Goal: Information Seeking & Learning: Learn about a topic

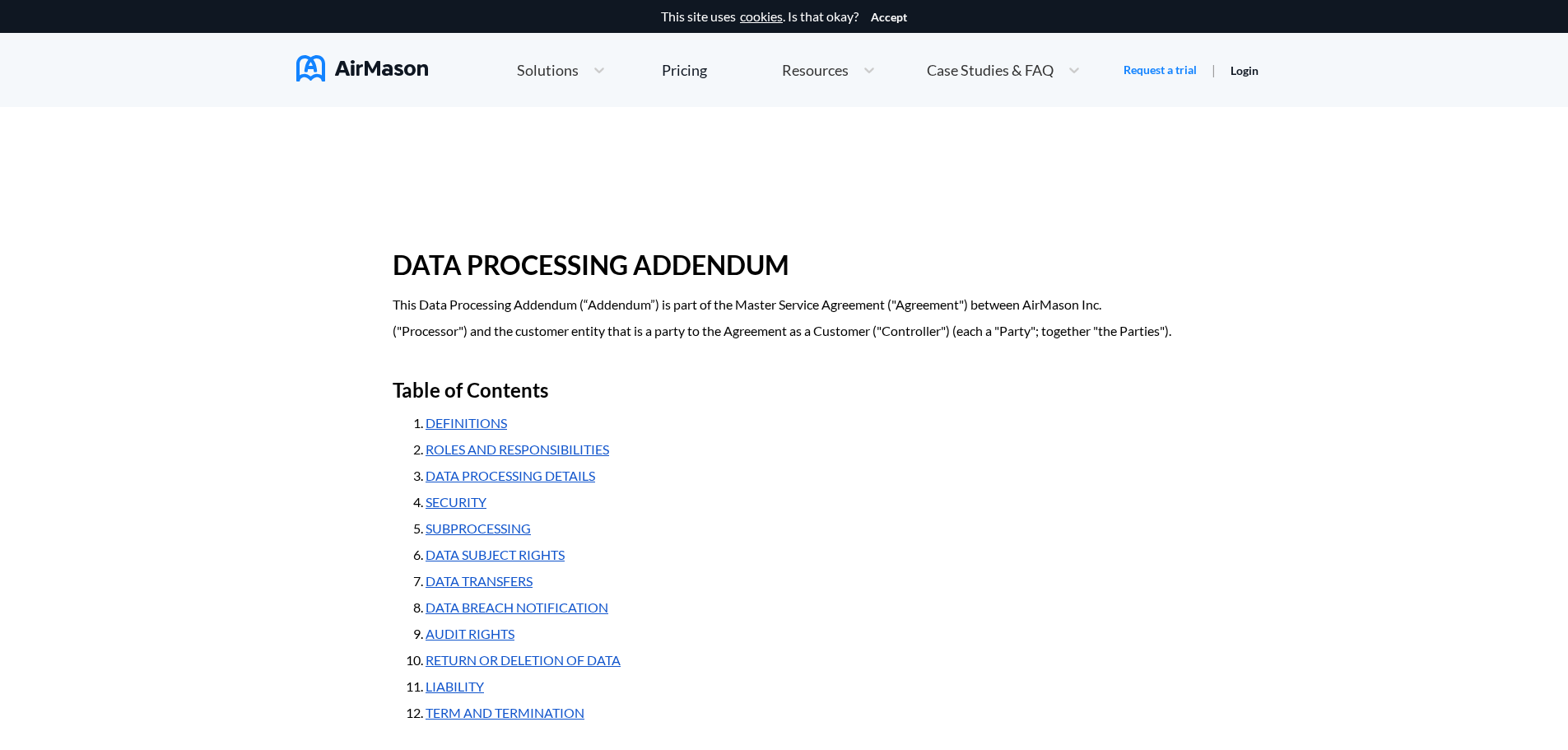
click at [575, 63] on span "Solutions" at bounding box center [548, 70] width 62 height 15
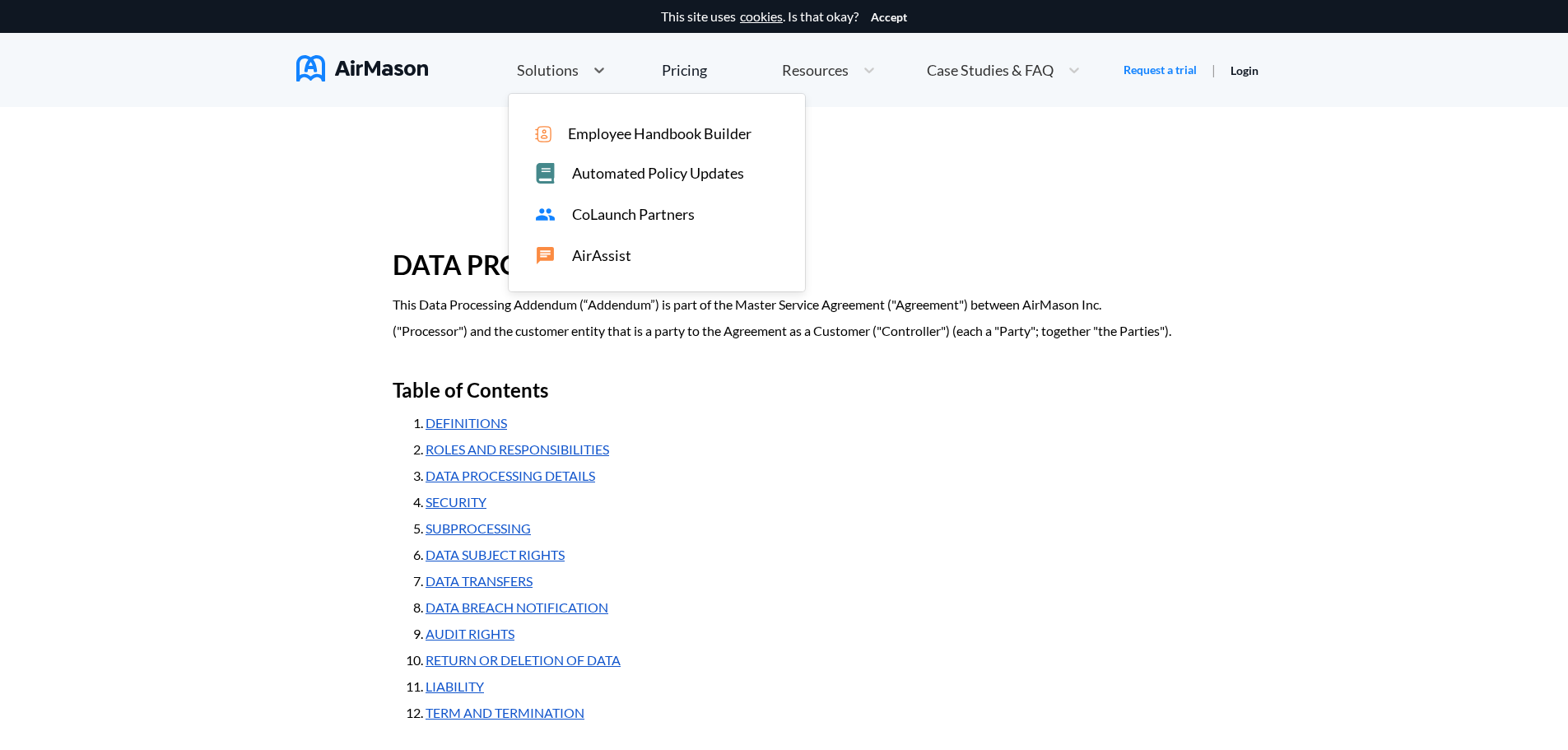
click at [596, 133] on span "Employee Handbook Builder" at bounding box center [660, 133] width 183 height 18
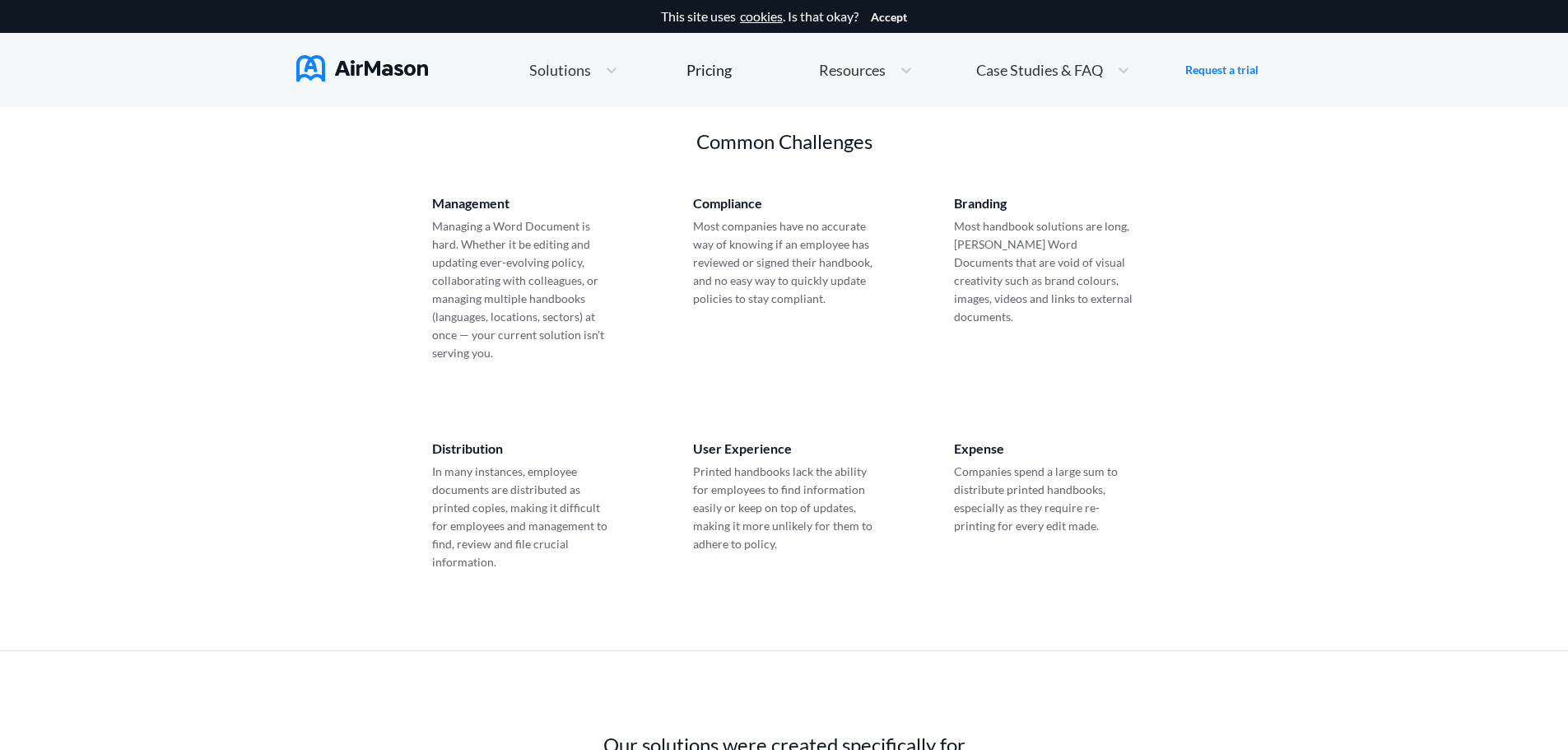
scroll to position [1070, 0]
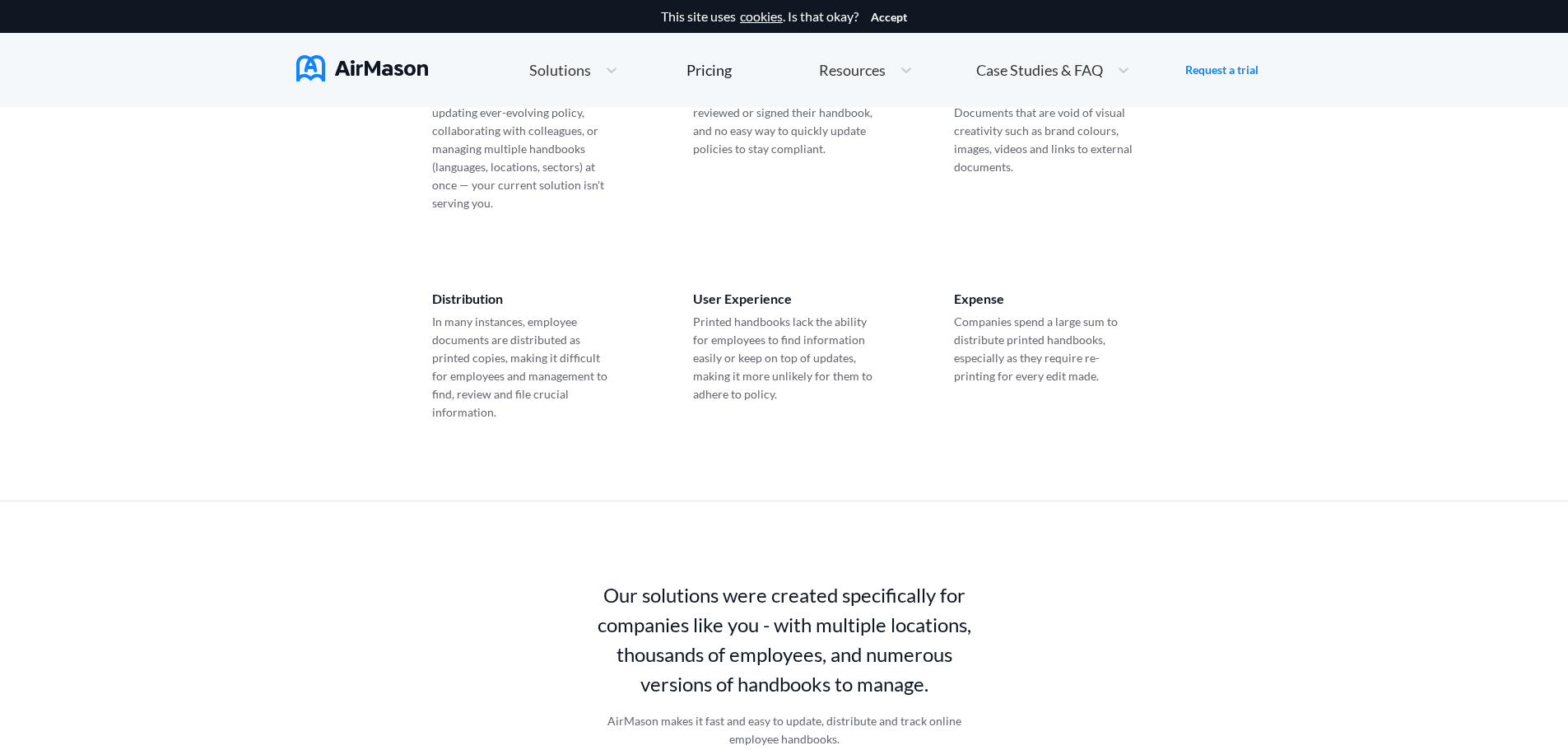
click at [751, 294] on div "User Experience Printed handbooks lack the ability for employees to find inform…" at bounding box center [784, 356] width 183 height 130
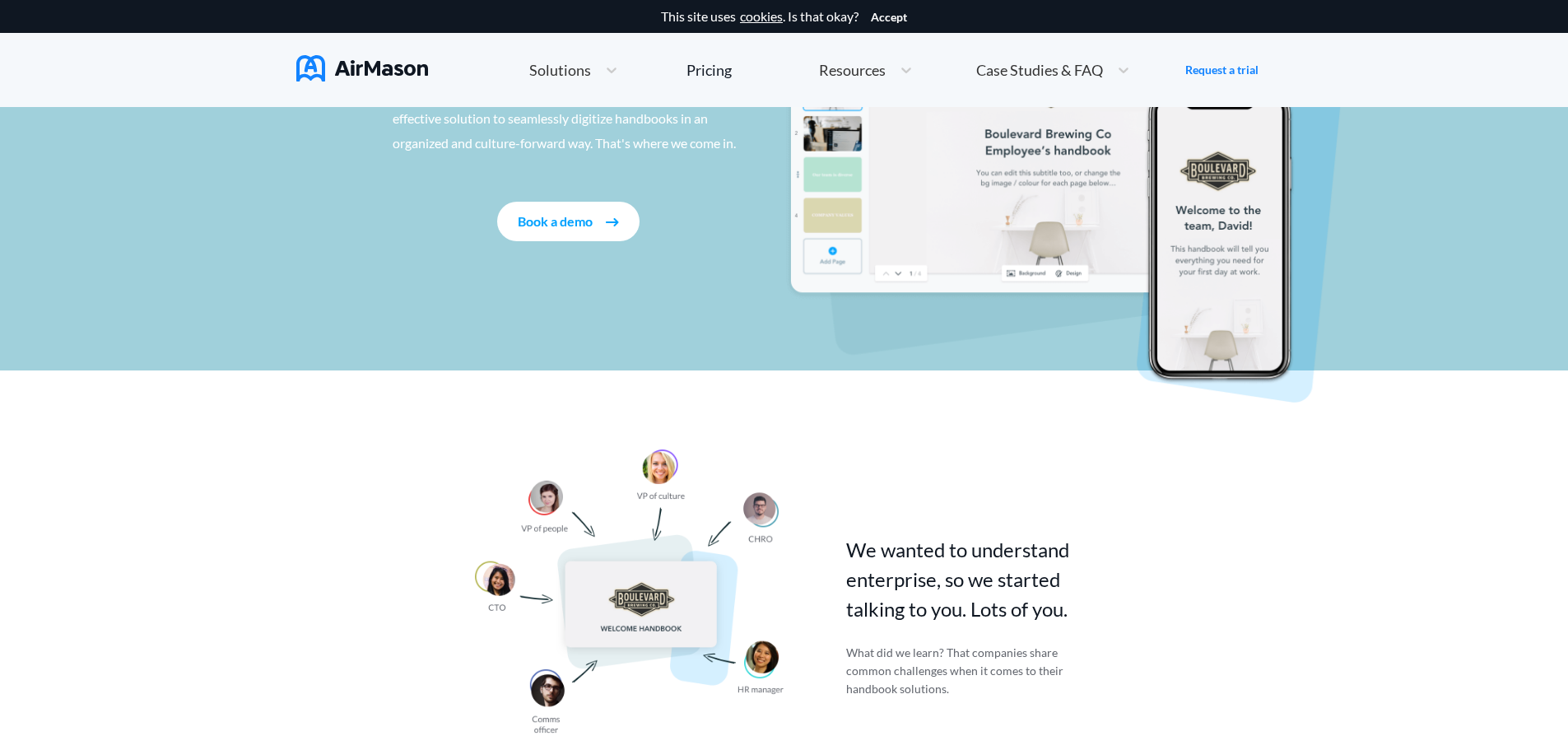
scroll to position [0, 0]
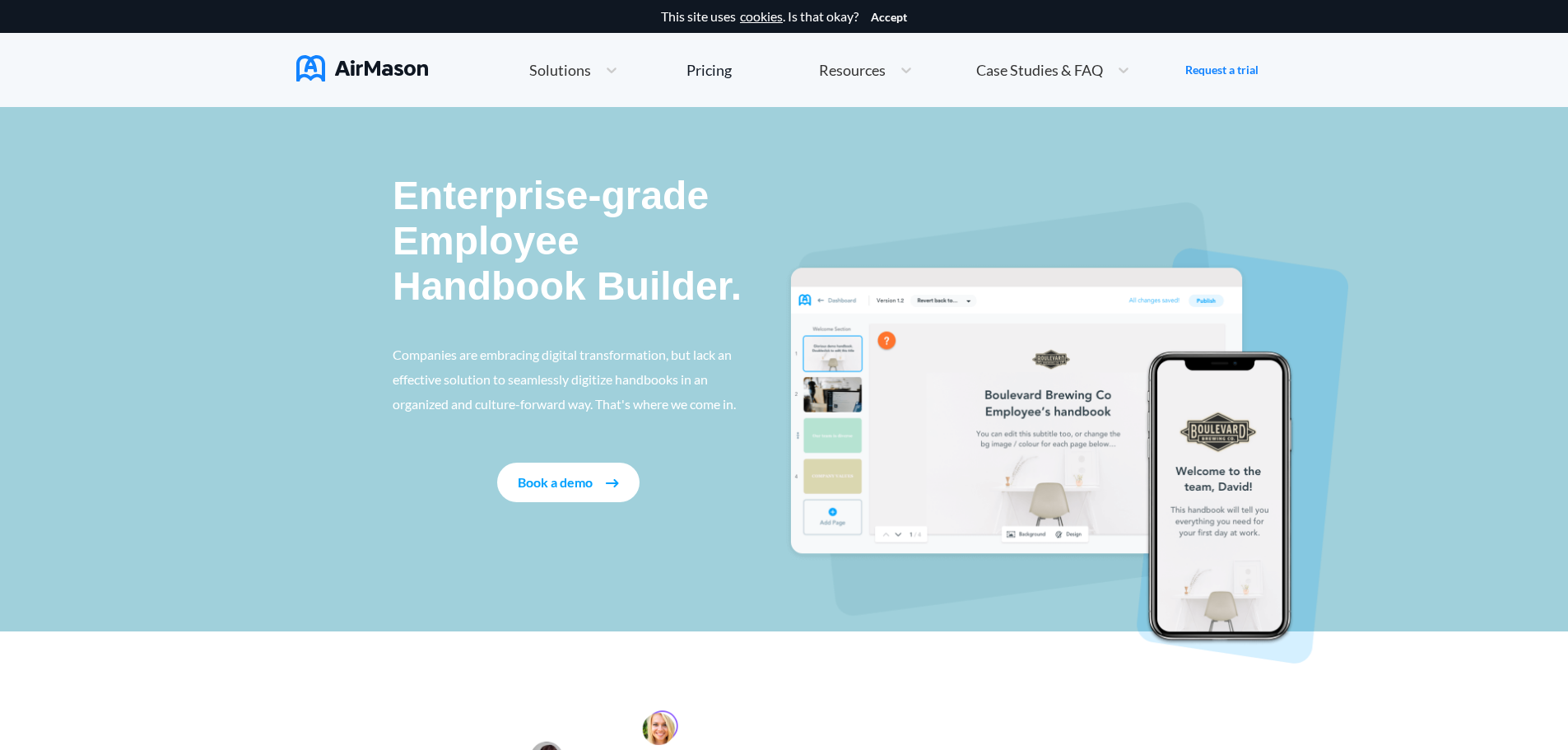
click at [1088, 73] on span "Case Studies & FAQ" at bounding box center [1039, 70] width 127 height 15
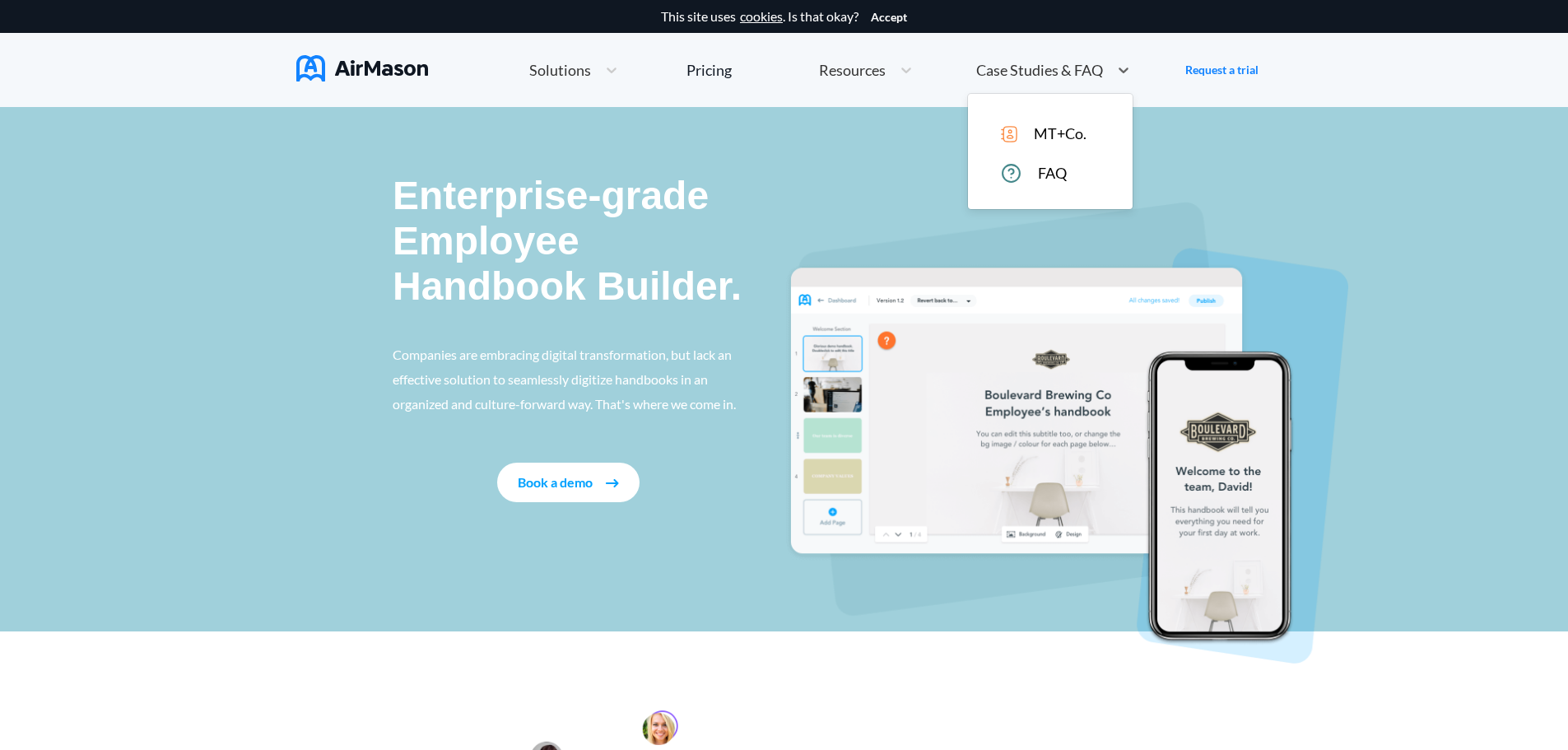
click at [1034, 129] on span "MT+Co." at bounding box center [1059, 133] width 53 height 18
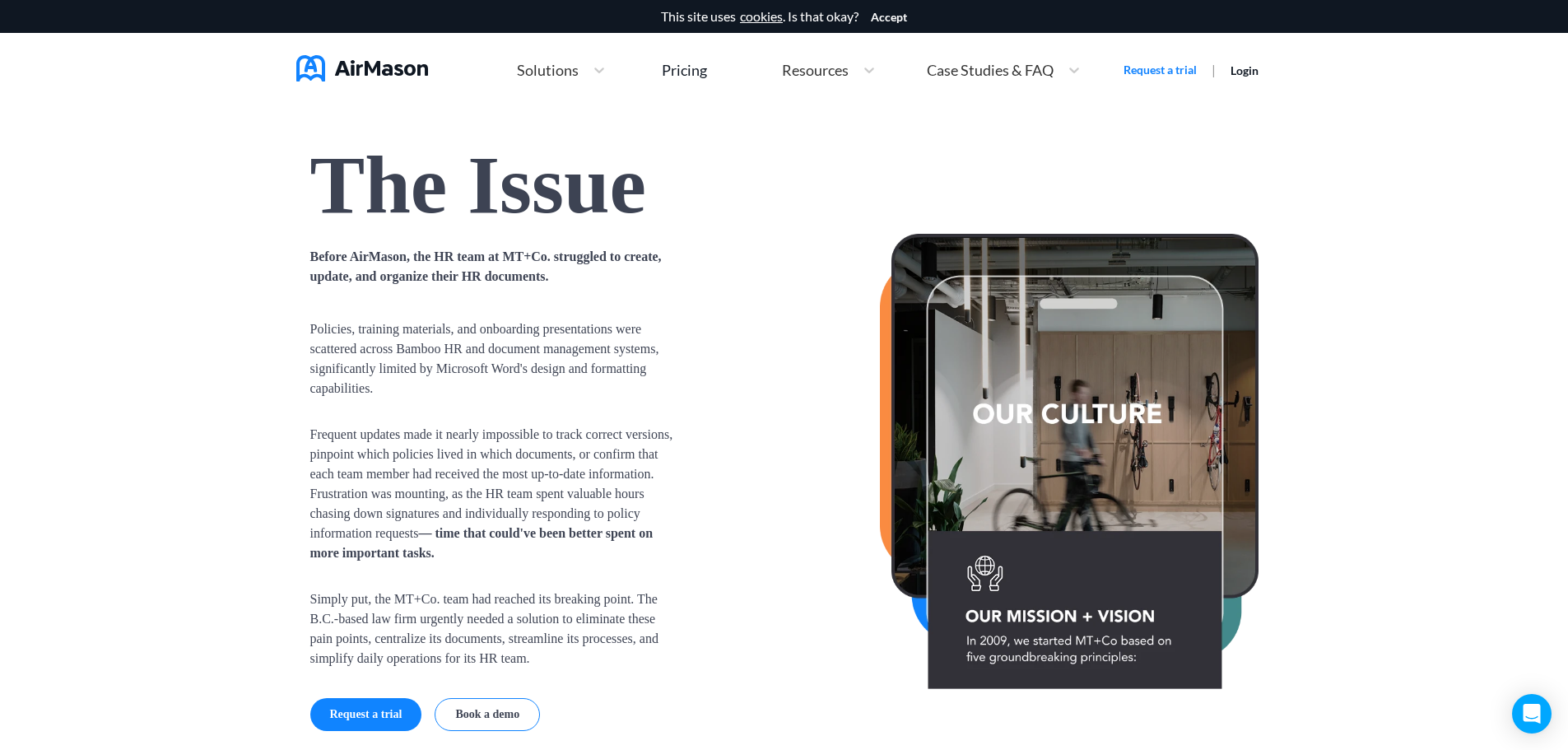
scroll to position [1153, 0]
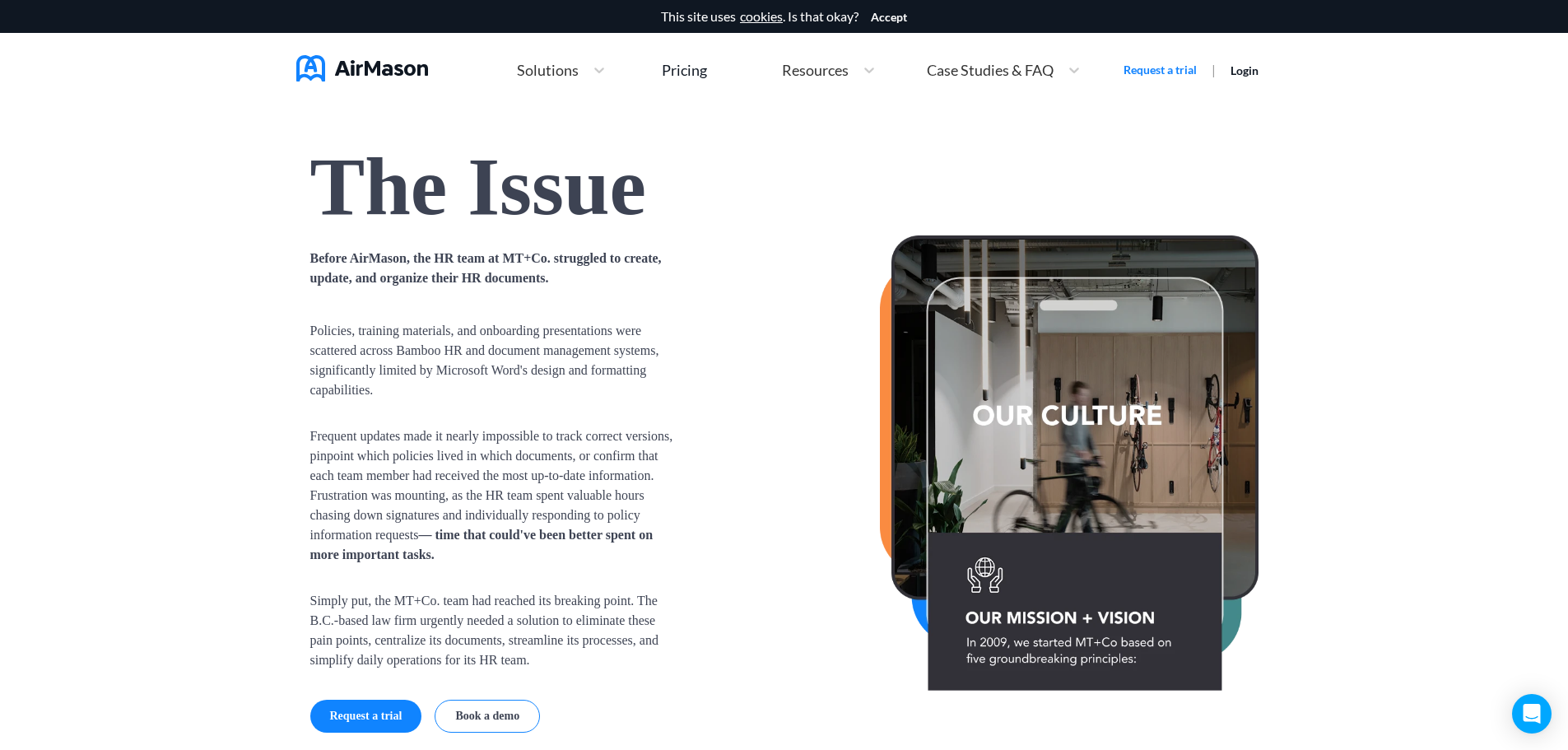
click at [651, 486] on span "Frequent updates made it nearly impossible to track correct versions, pinpoint …" at bounding box center [495, 496] width 370 height 138
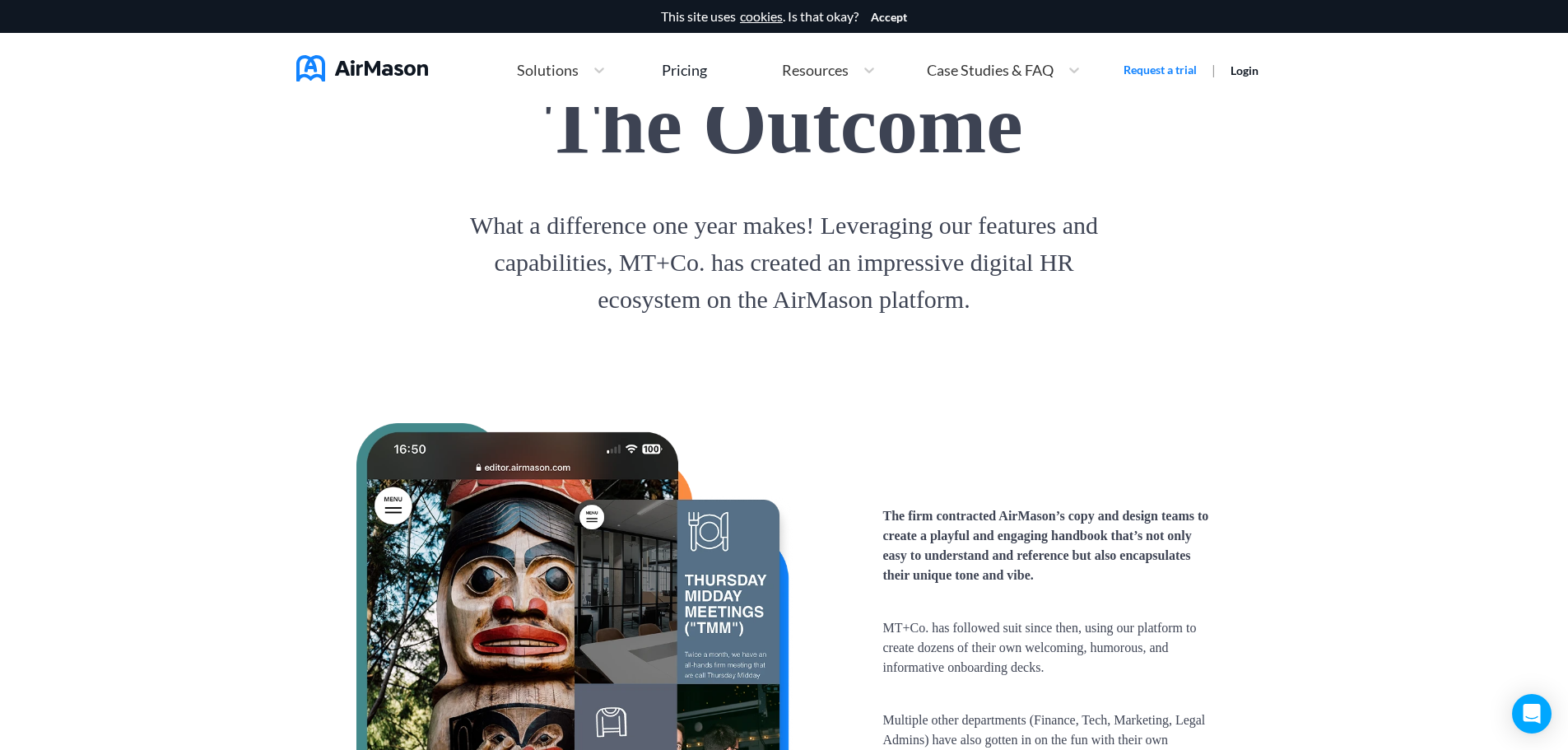
scroll to position [3128, 0]
